Goal: Task Accomplishment & Management: Use online tool/utility

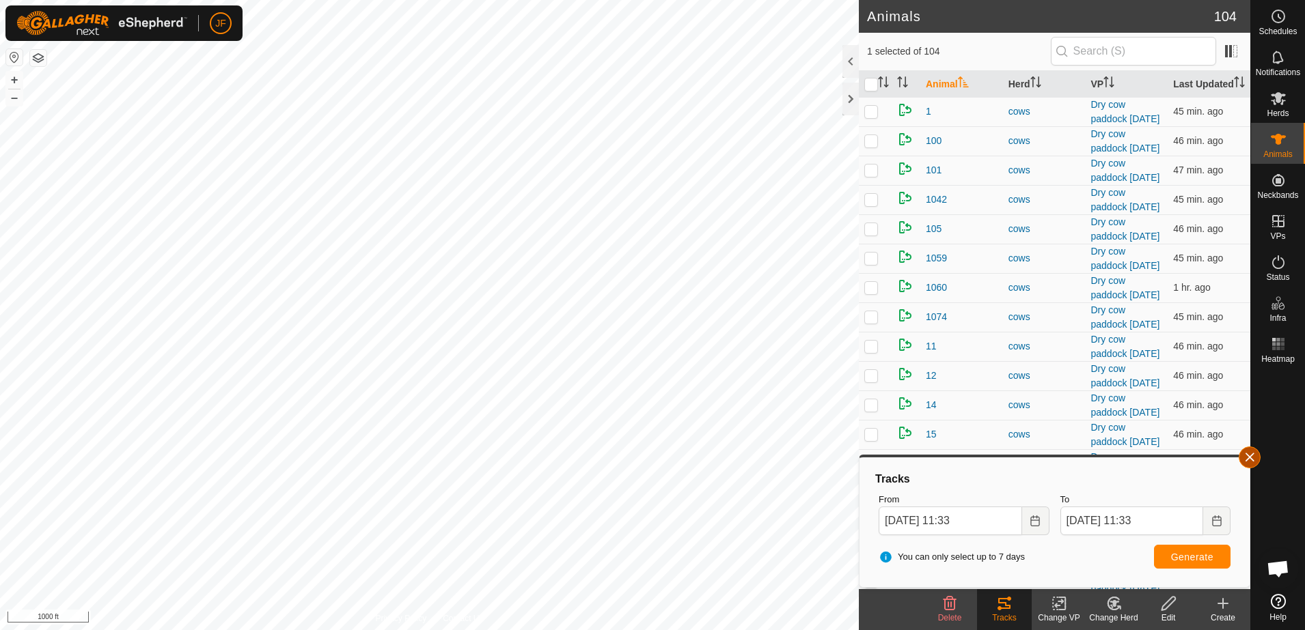
click at [1253, 460] on button "button" at bounding box center [1249, 458] width 22 height 22
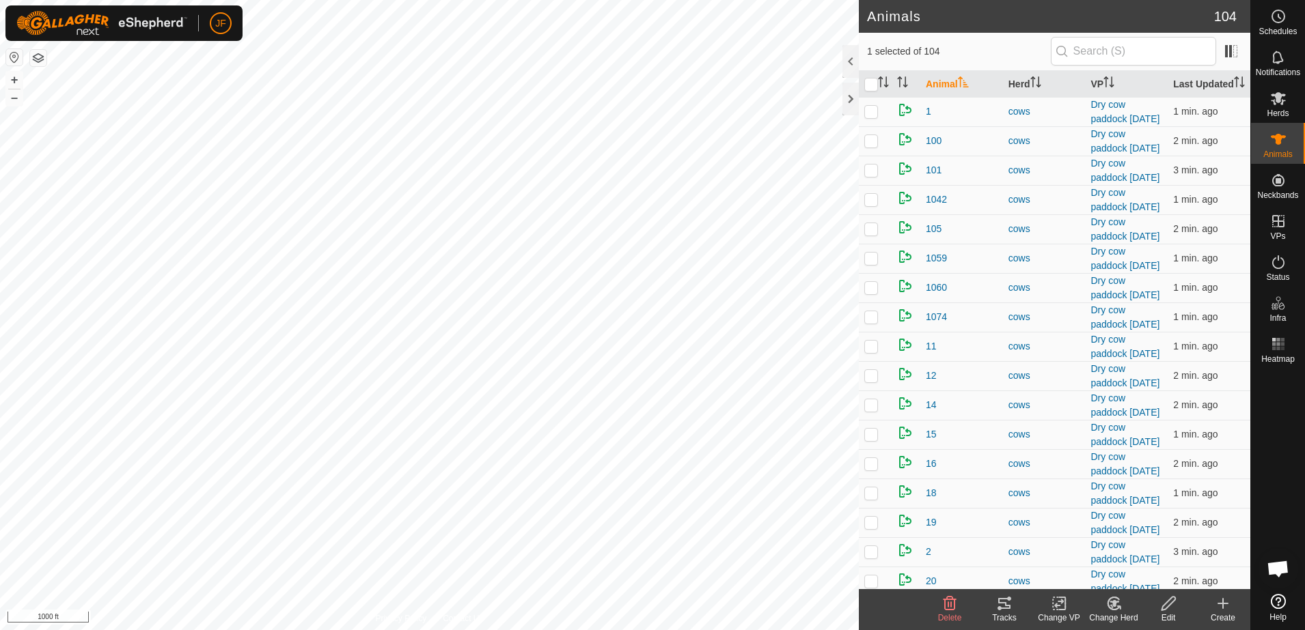
click at [993, 610] on tracks-svg-icon at bounding box center [1004, 604] width 55 height 16
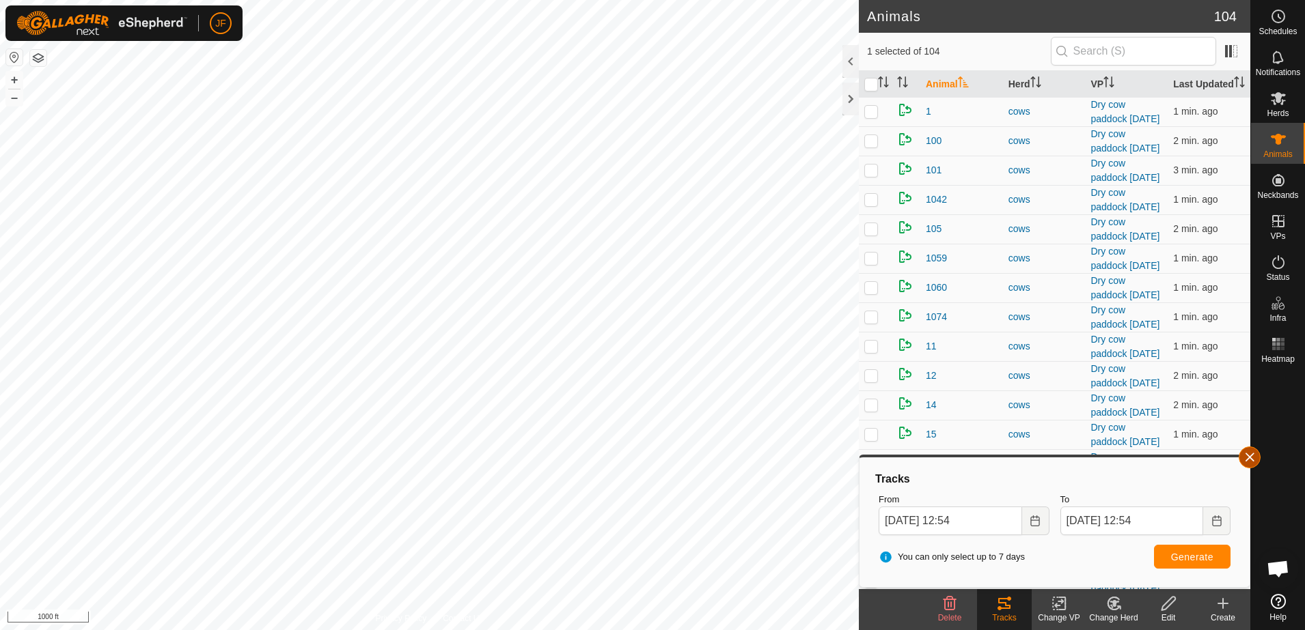
click at [1258, 451] on button "button" at bounding box center [1249, 458] width 22 height 22
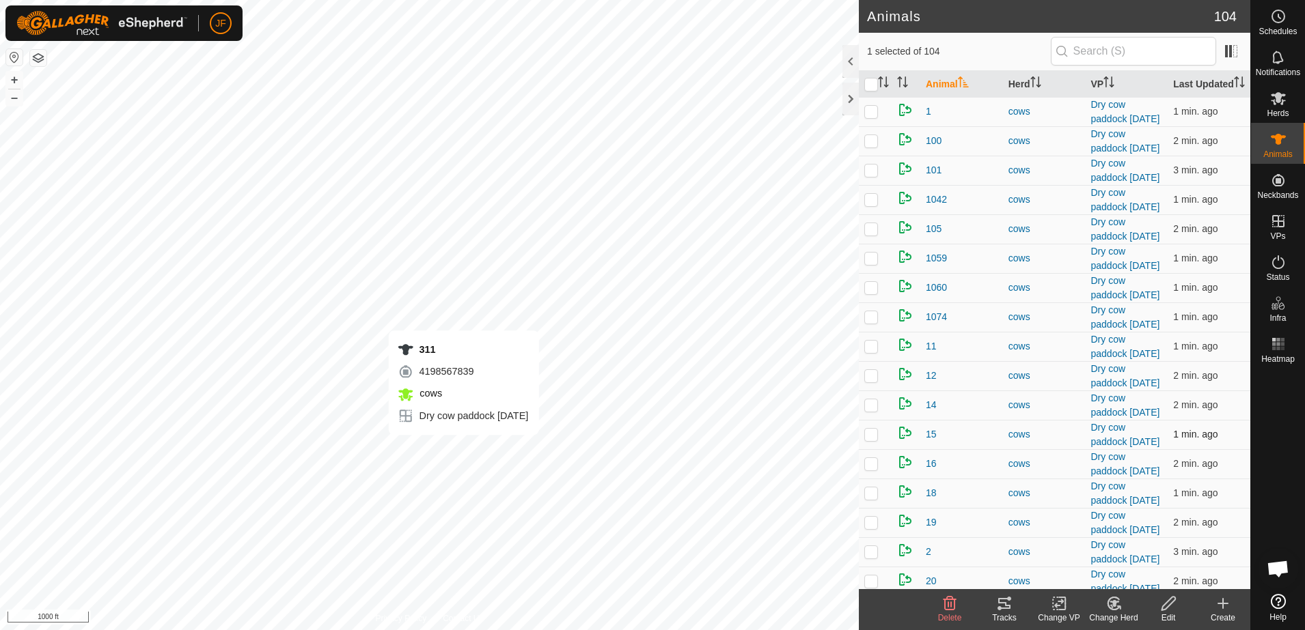
checkbox input "false"
checkbox input "true"
click at [1008, 607] on icon at bounding box center [1004, 604] width 16 height 16
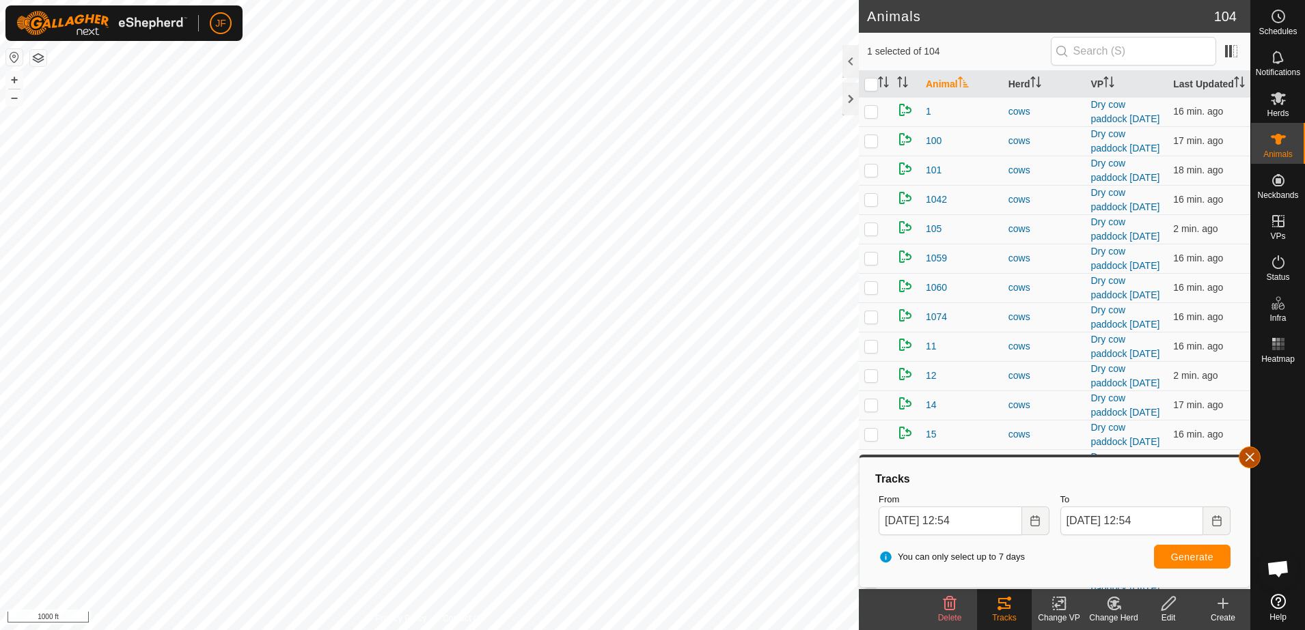
click at [1247, 460] on button "button" at bounding box center [1249, 458] width 22 height 22
